Goal: Navigation & Orientation: Find specific page/section

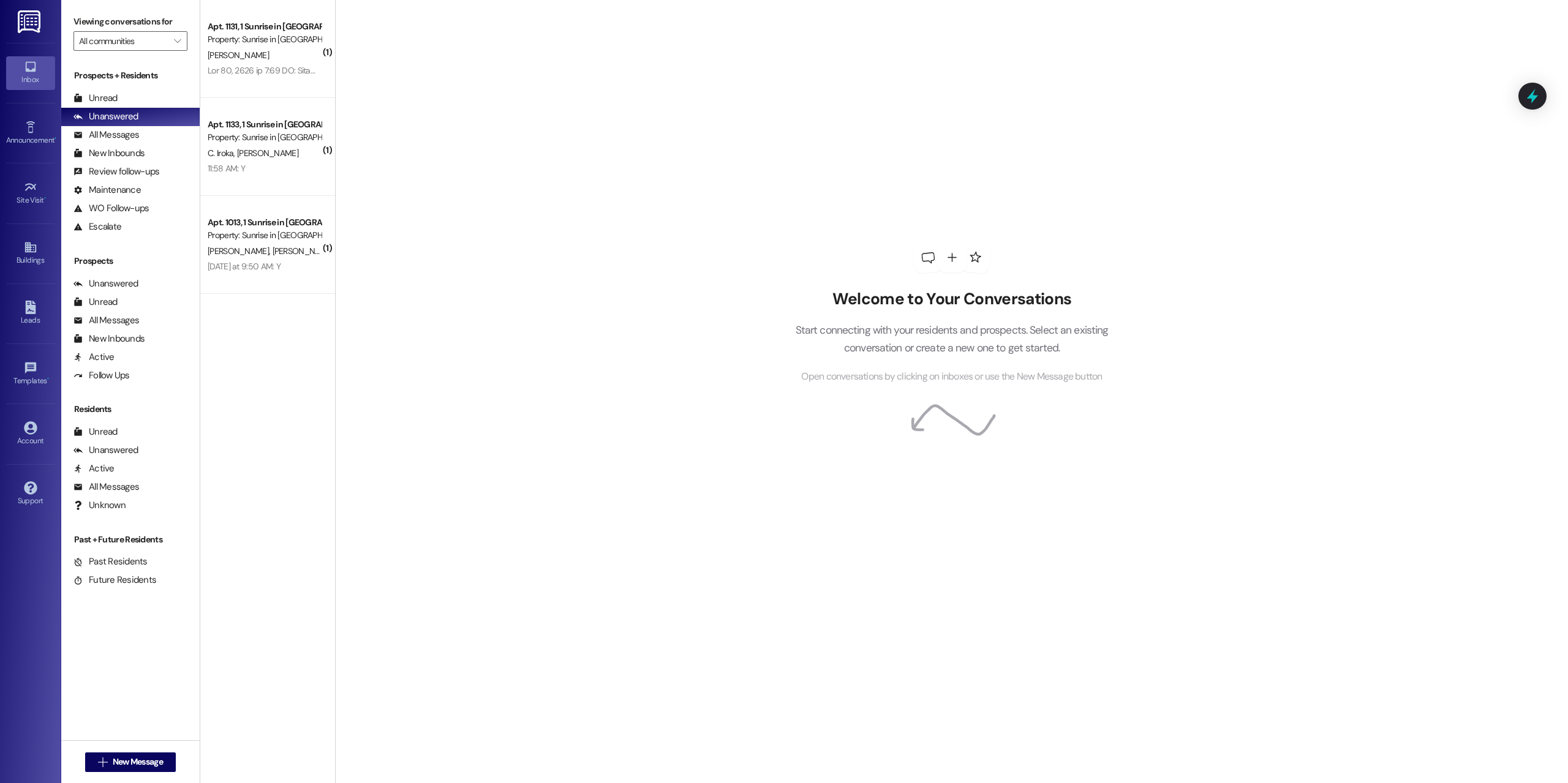
click at [37, 22] on img at bounding box center [30, 22] width 25 height 23
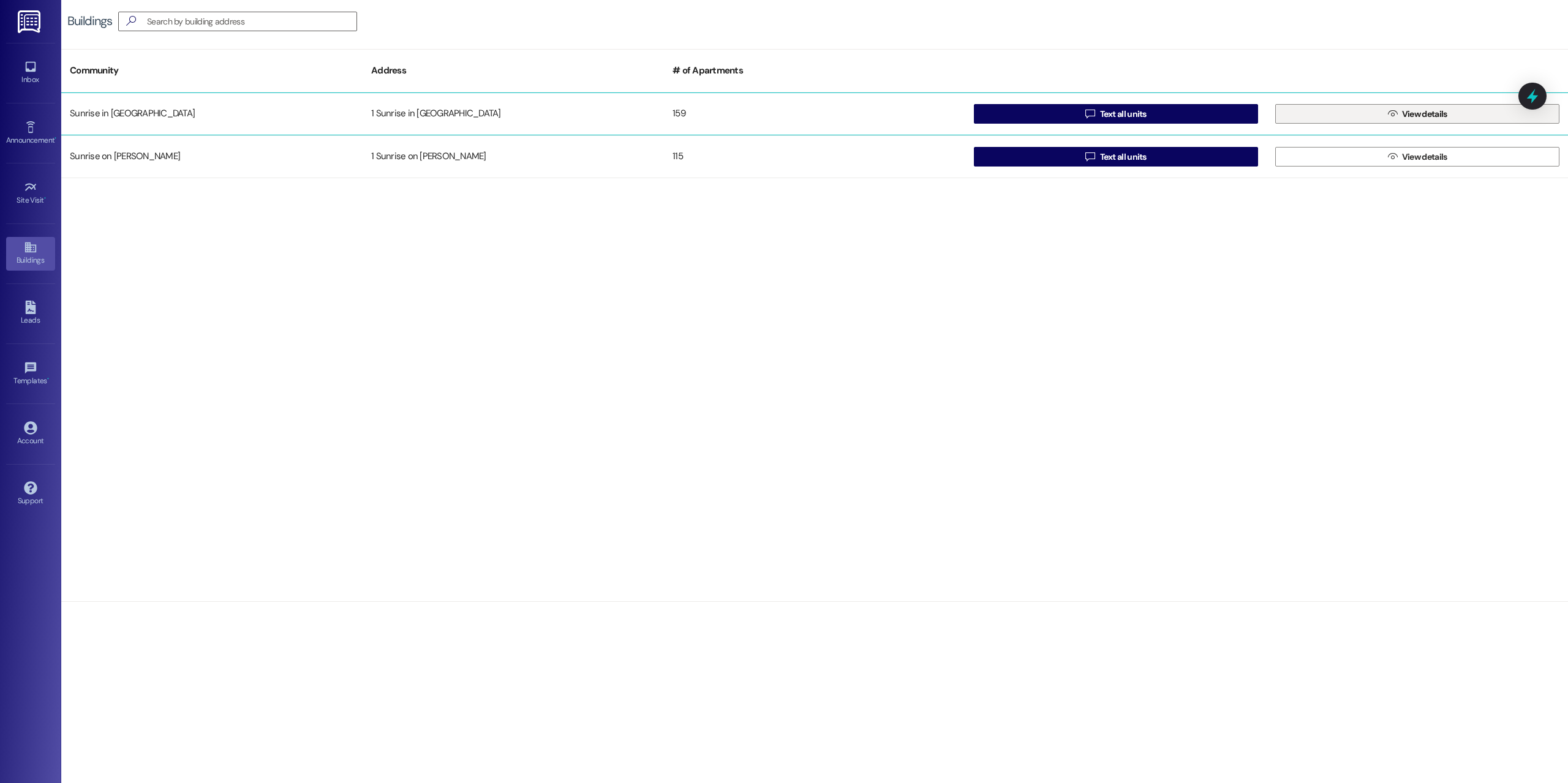
click at [1363, 112] on button " View details" at bounding box center [1417, 114] width 284 height 20
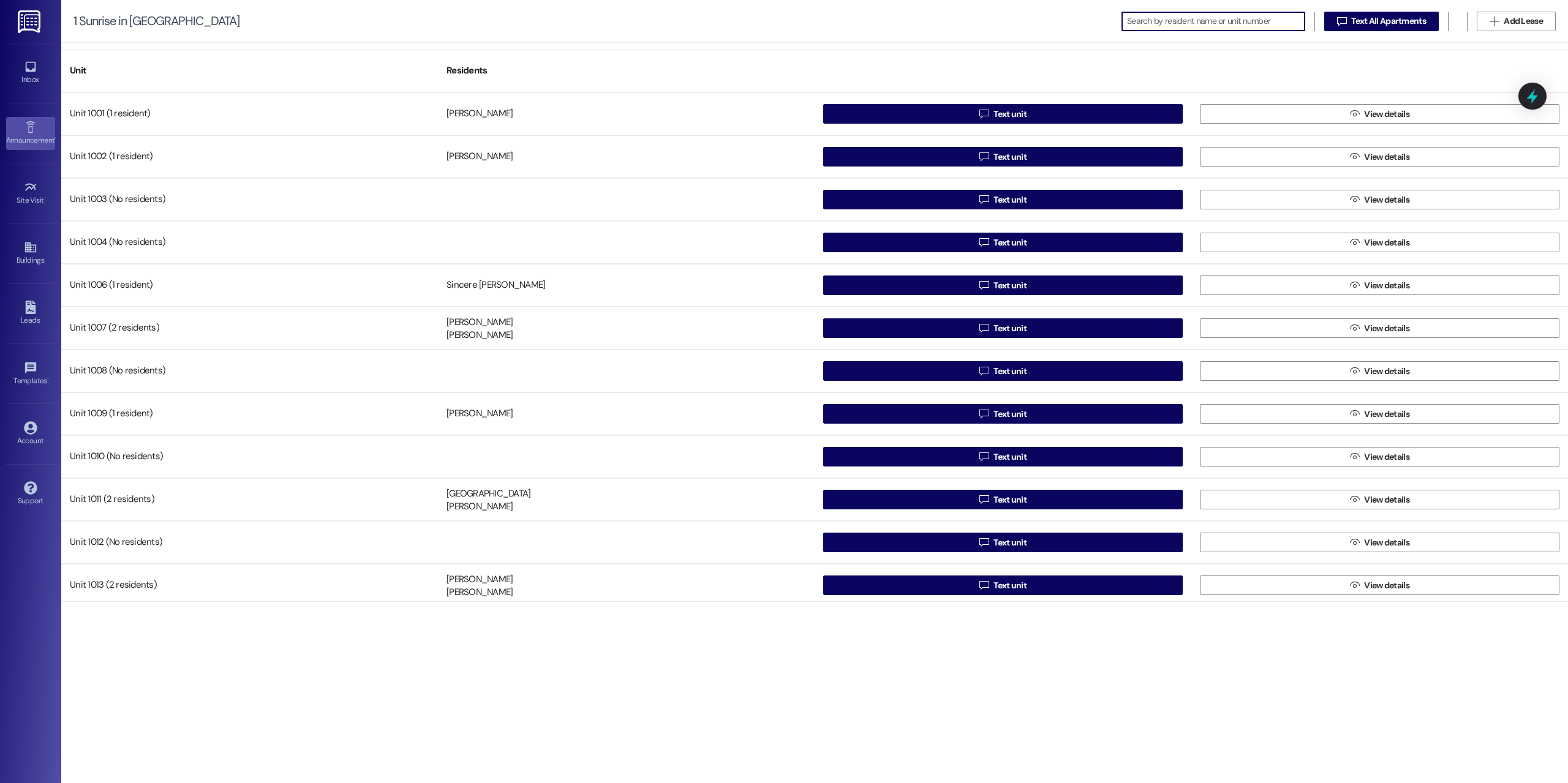
click at [16, 120] on link "Announcement •" at bounding box center [31, 133] width 49 height 33
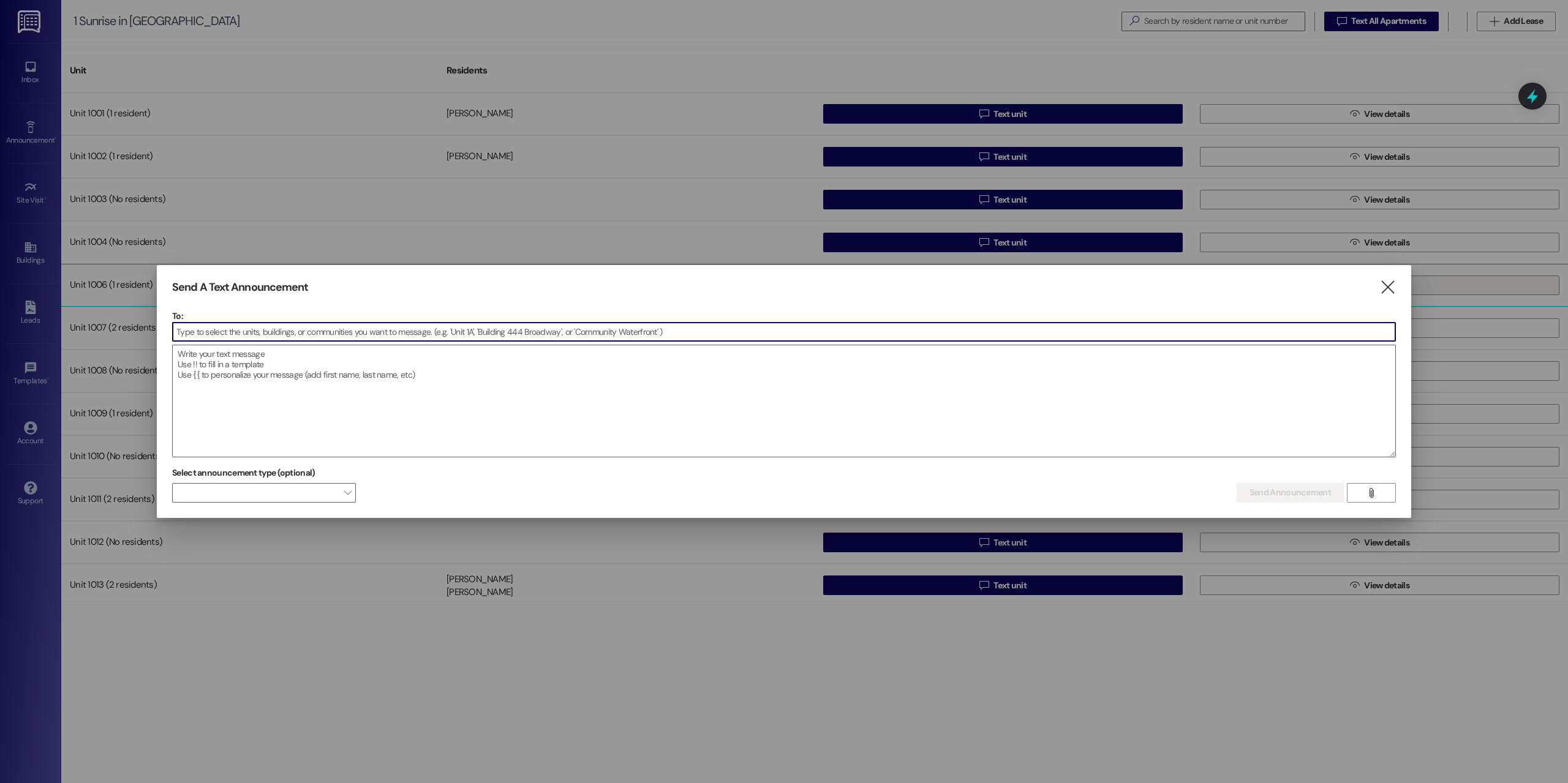
drag, startPoint x: 1383, startPoint y: 285, endPoint x: 1352, endPoint y: 281, distance: 31.3
click at [1379, 285] on icon "" at bounding box center [1387, 288] width 16 height 13
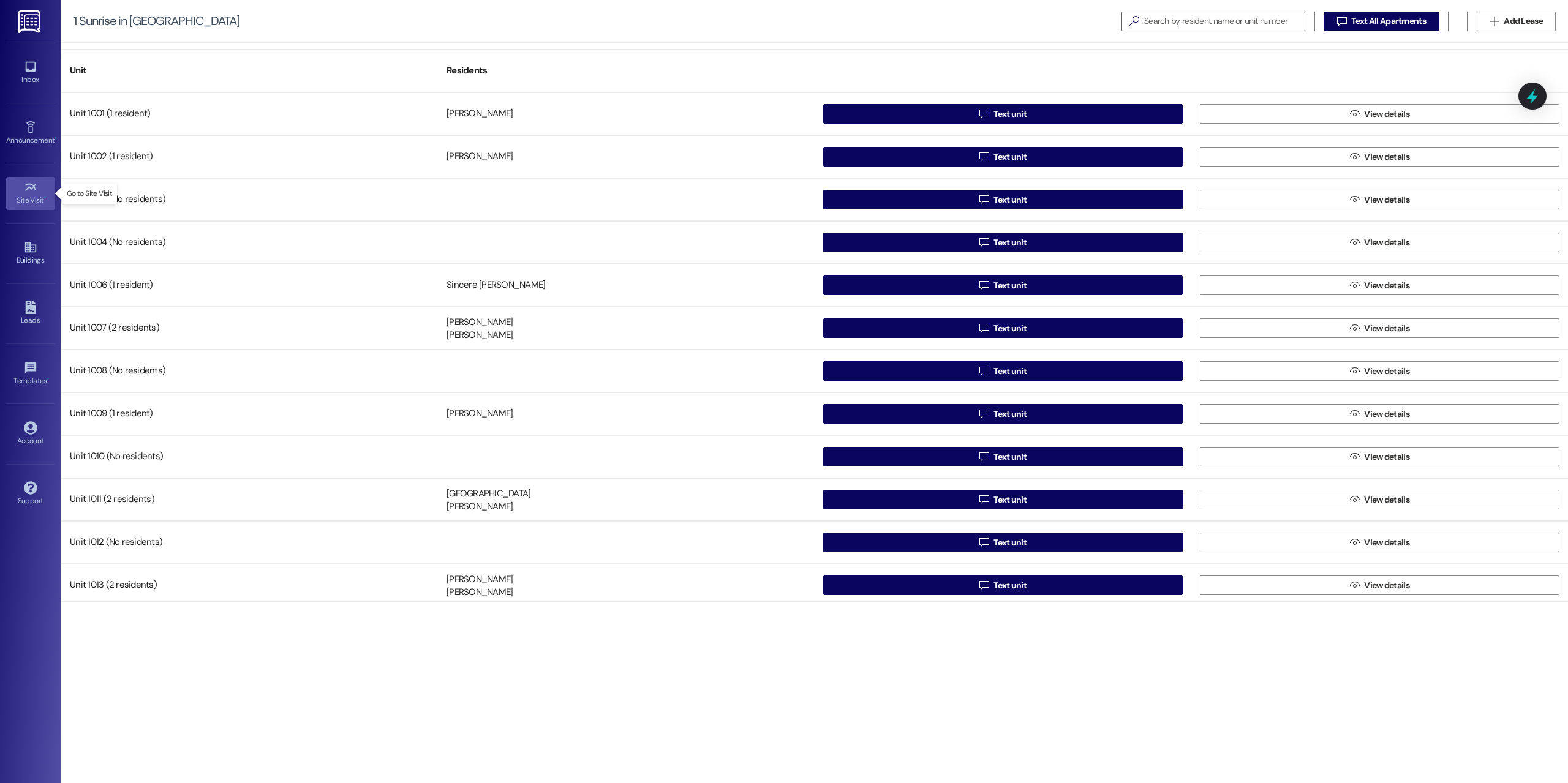
click at [27, 198] on div "Site Visit •" at bounding box center [30, 200] width 61 height 12
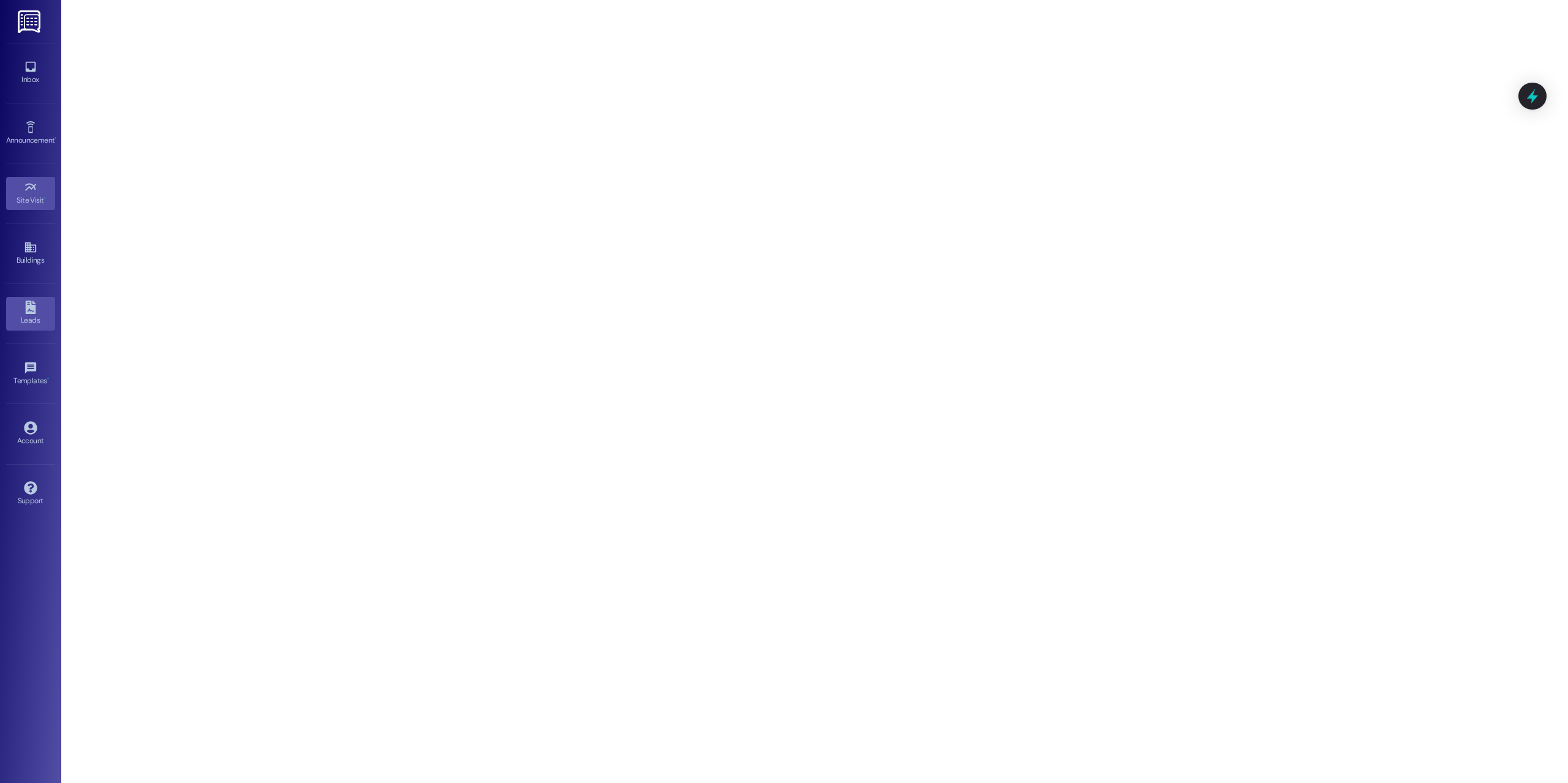
click at [26, 310] on icon at bounding box center [30, 307] width 11 height 14
